Goal: Task Accomplishment & Management: Manage account settings

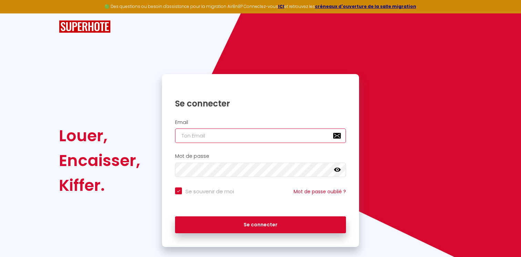
click at [269, 138] on input "email" at bounding box center [260, 136] width 171 height 14
click at [224, 138] on input "email" at bounding box center [260, 136] width 171 height 14
type input "[EMAIL_ADDRESS][DOMAIN_NAME]"
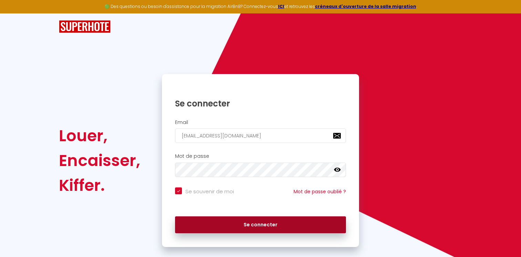
click at [246, 222] on button "Se connecter" at bounding box center [260, 225] width 171 height 17
checkbox input "true"
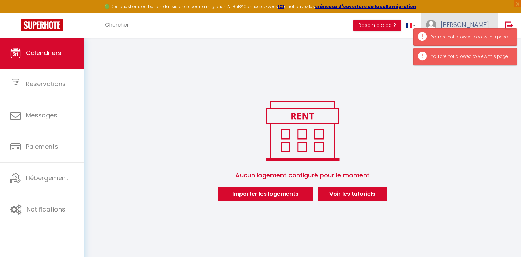
click at [477, 22] on span "[PERSON_NAME]" at bounding box center [465, 24] width 48 height 9
click at [514, 25] on link at bounding box center [509, 25] width 23 height 24
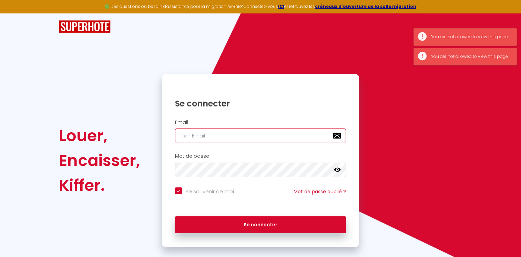
click at [254, 130] on input "email" at bounding box center [260, 136] width 171 height 14
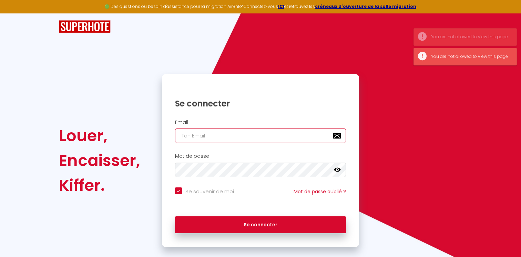
type input "[PERSON_NAME][EMAIL_ADDRESS][DOMAIN_NAME]"
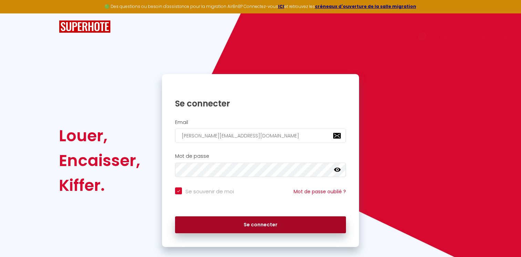
click at [238, 223] on button "Se connecter" at bounding box center [260, 225] width 171 height 17
checkbox input "true"
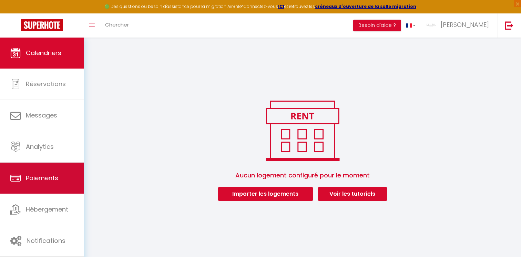
scroll to position [38, 0]
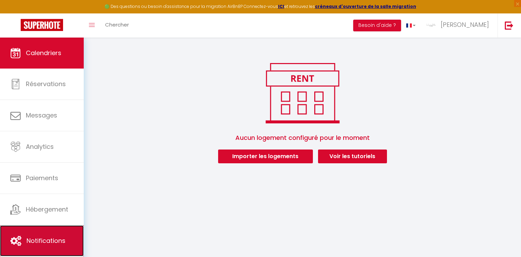
click at [30, 226] on link "Notifications" at bounding box center [42, 241] width 84 height 31
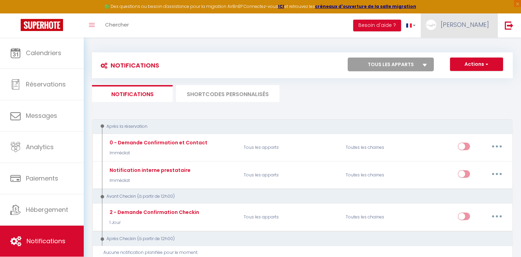
click at [478, 33] on link "[PERSON_NAME]" at bounding box center [459, 25] width 77 height 24
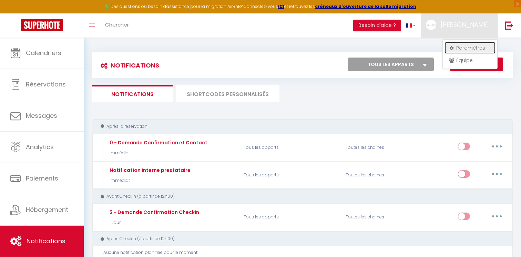
click at [465, 52] on link "Paramètres" at bounding box center [470, 48] width 51 height 12
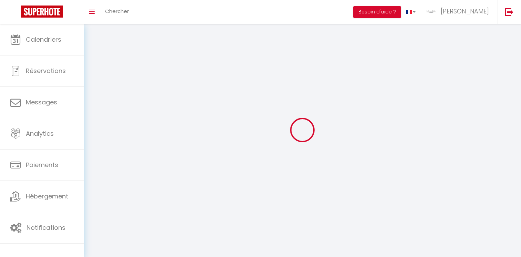
type input "[PERSON_NAME]"
type input "Lota"
type input "[PHONE_NUMBER]"
type input "[STREET_ADDRESS][PERSON_NAME]"
type input "92300"
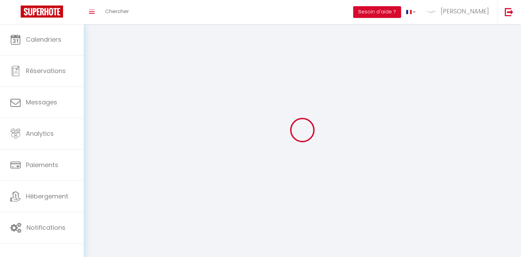
type input "Levallois-Perret"
type input "sMvELqEW004GRE3Nqby8SJAlO"
type input "nFLw7vAsxn5TkmBX7Dh1kuiDq"
type input "sMvELqEW004GRE3Nqby8SJAlO"
type input "nFLw7vAsxn5TkmBX7Dh1kuiDq"
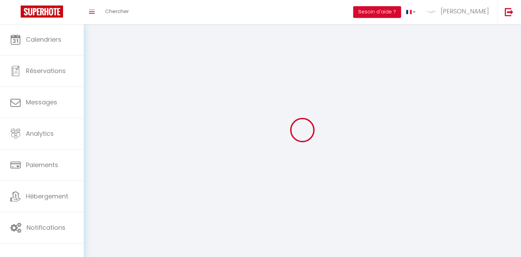
type input "[URL][DOMAIN_NAME]"
select select "28"
select select "fr"
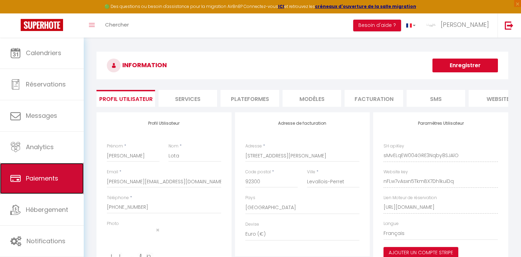
click at [29, 190] on link "Paiements" at bounding box center [42, 178] width 84 height 31
select select "2"
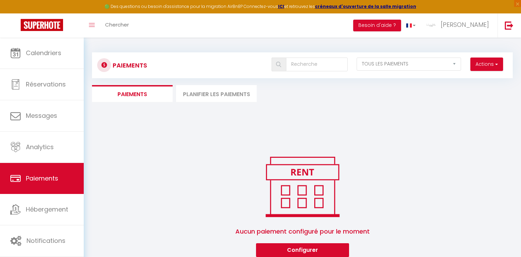
click at [221, 94] on li "Planifier les paiements" at bounding box center [216, 93] width 81 height 17
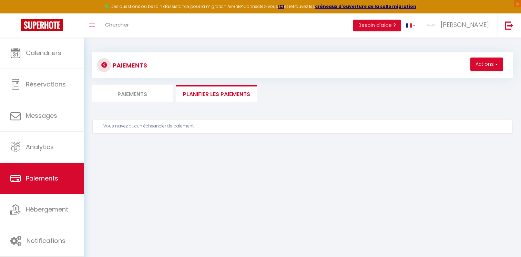
click at [152, 88] on li "Paiements" at bounding box center [132, 93] width 81 height 17
select select "2"
